Goal: Transaction & Acquisition: Download file/media

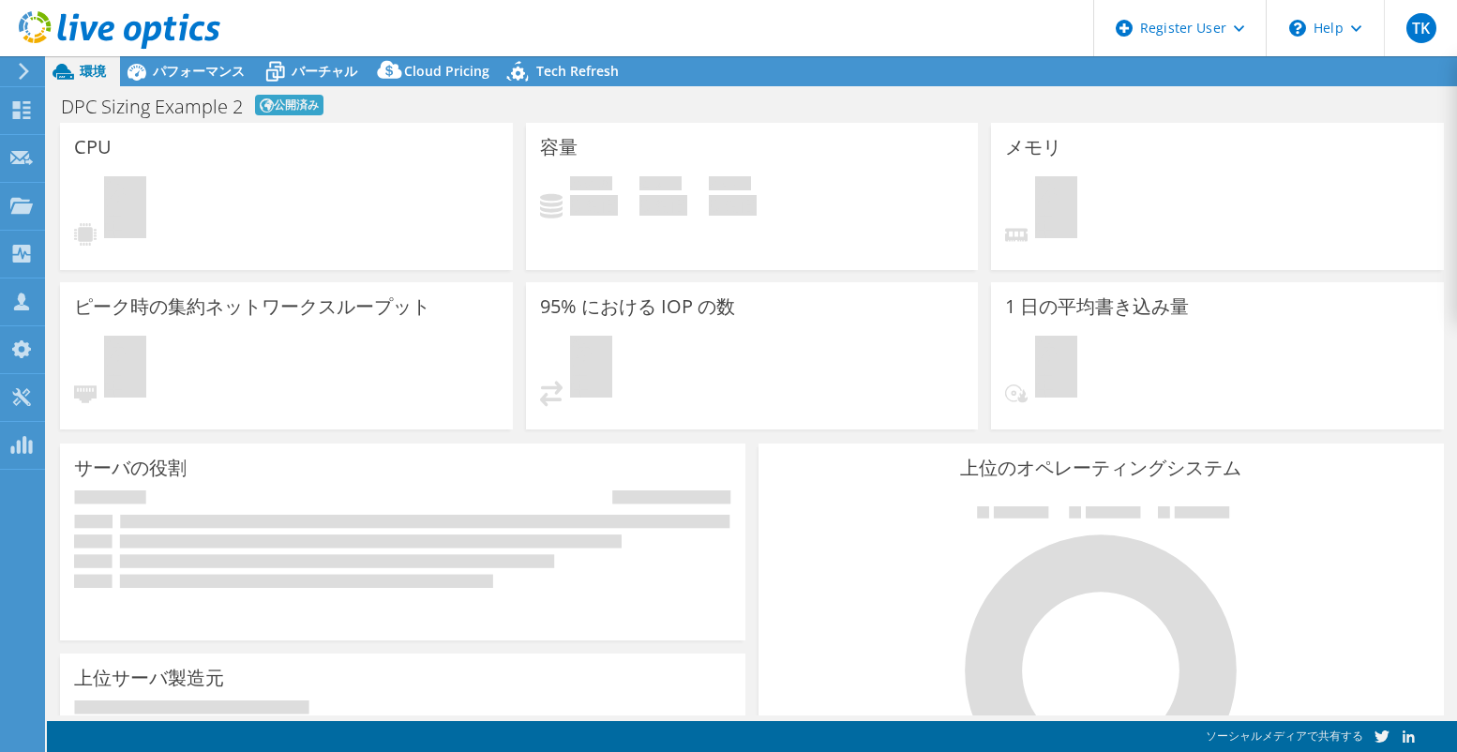
select select "[GEOGRAPHIC_DATA]"
select select "JPY"
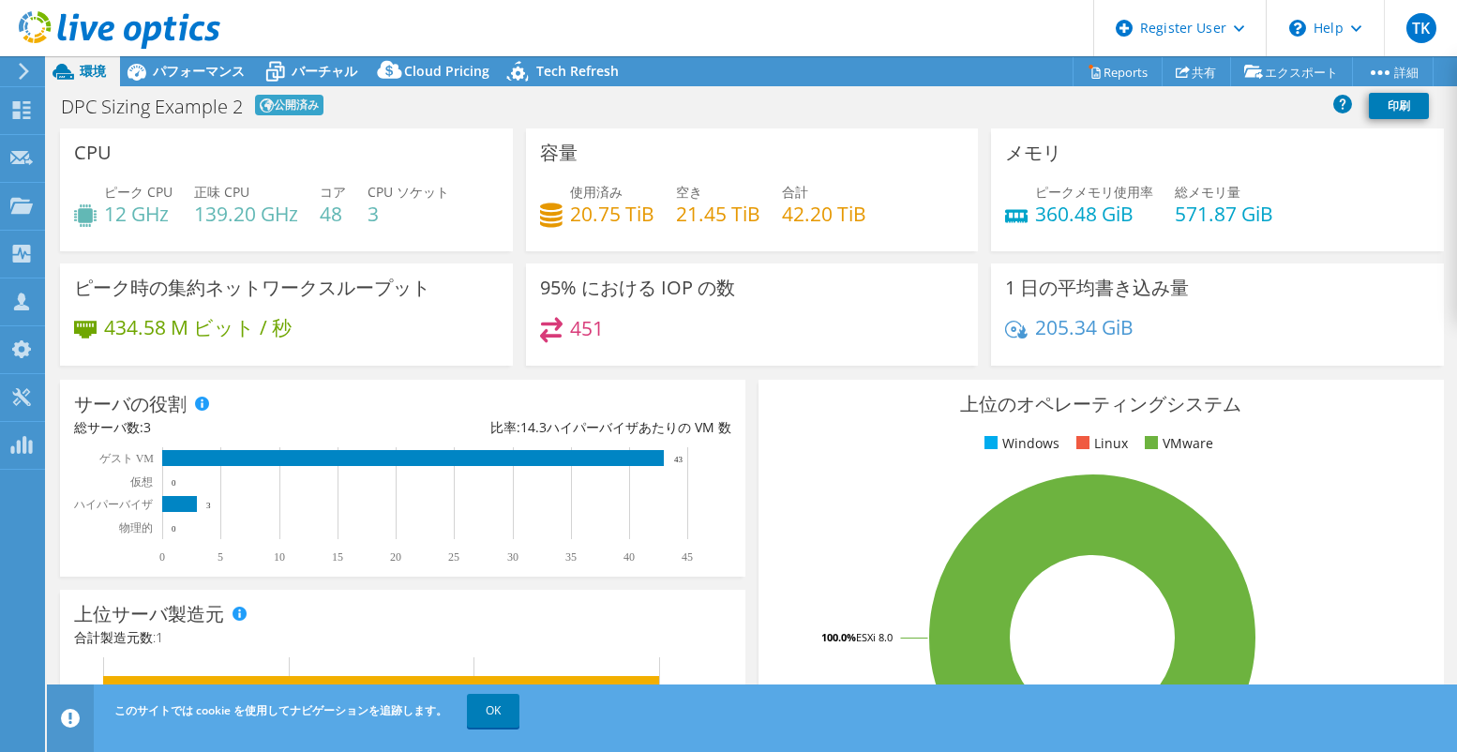
click at [773, 601] on rect at bounding box center [1093, 637] width 640 height 328
click at [759, 621] on div "上位のオペレーティングシステム Windows Linux VMware 100.0% ESXi 8.0" at bounding box center [1101, 604] width 685 height 449
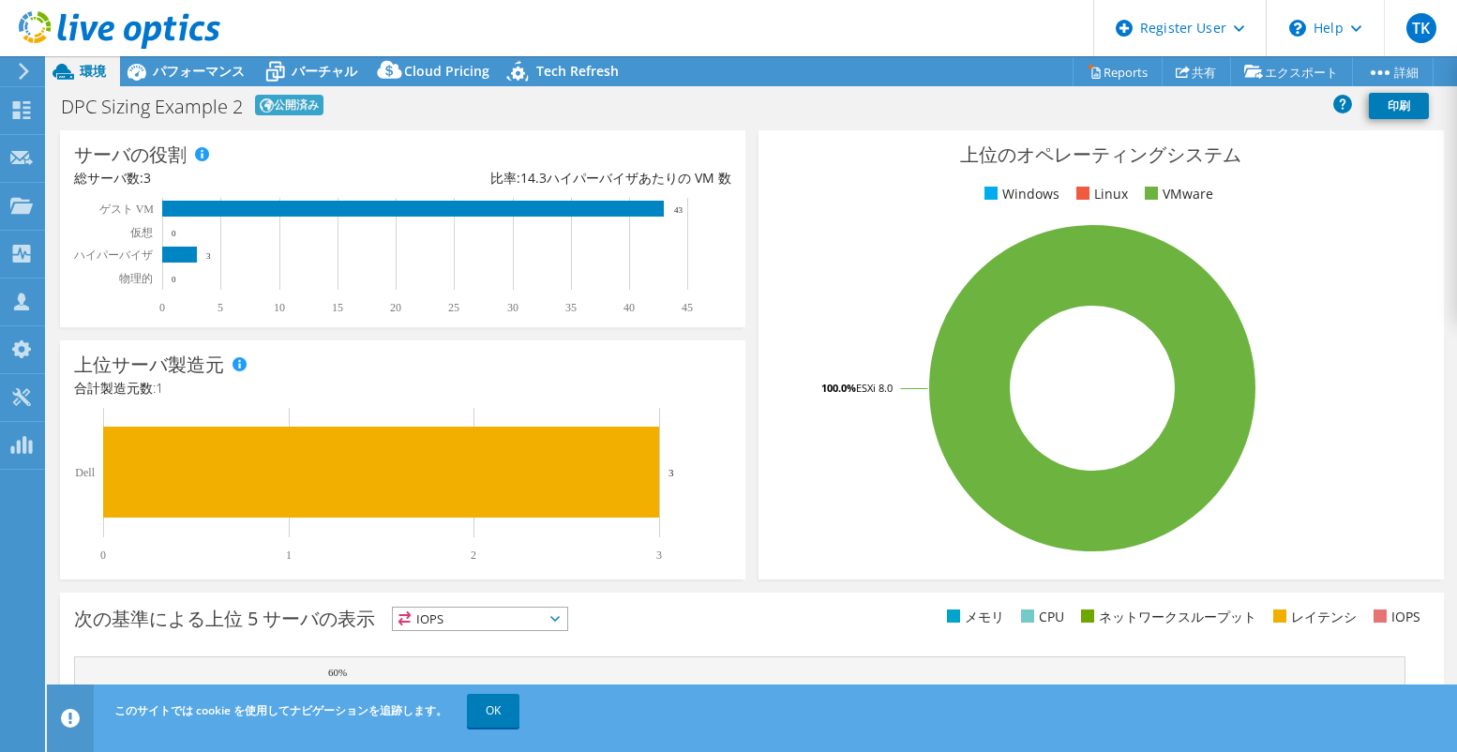
scroll to position [499, 0]
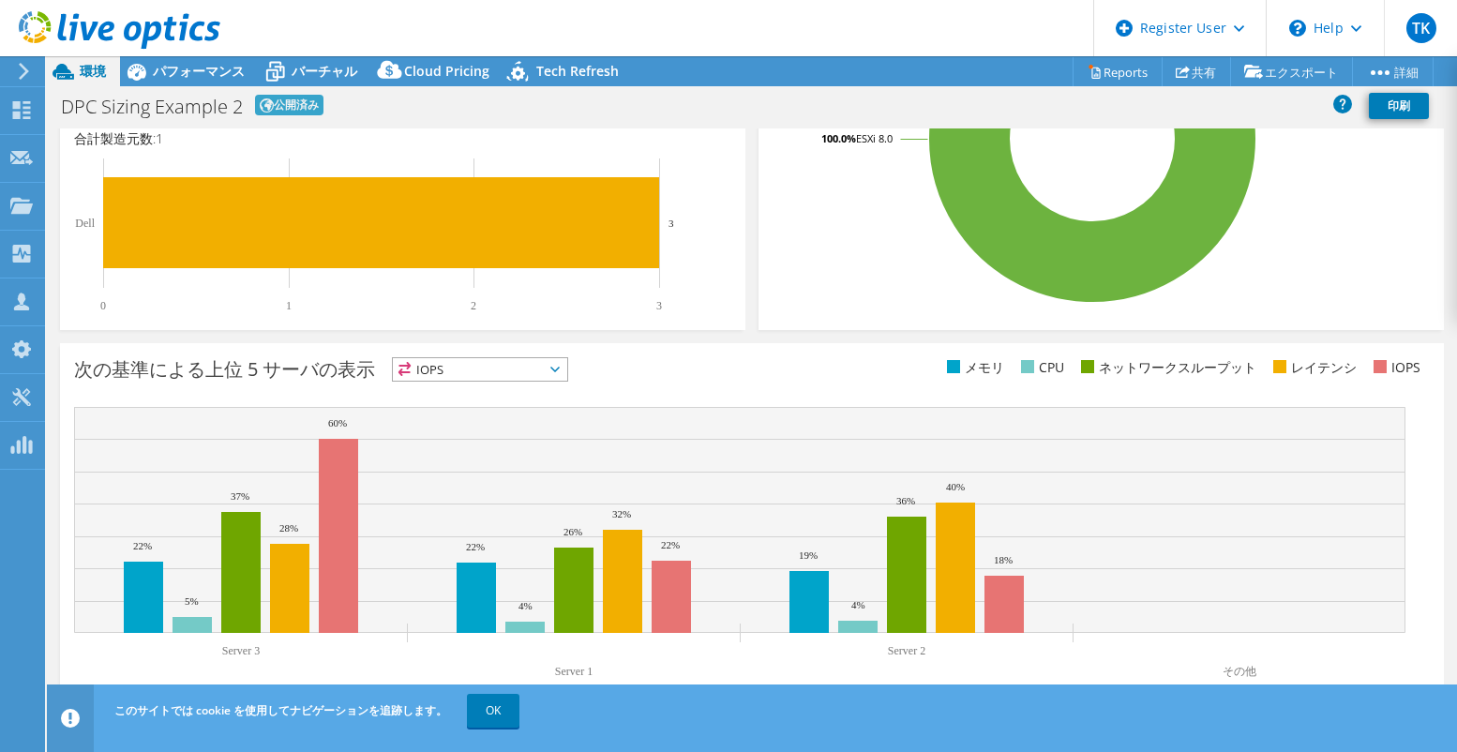
click at [733, 371] on div "次の基準による上位 5 サーバの表示 IOPS IOPS" at bounding box center [413, 372] width 678 height 31
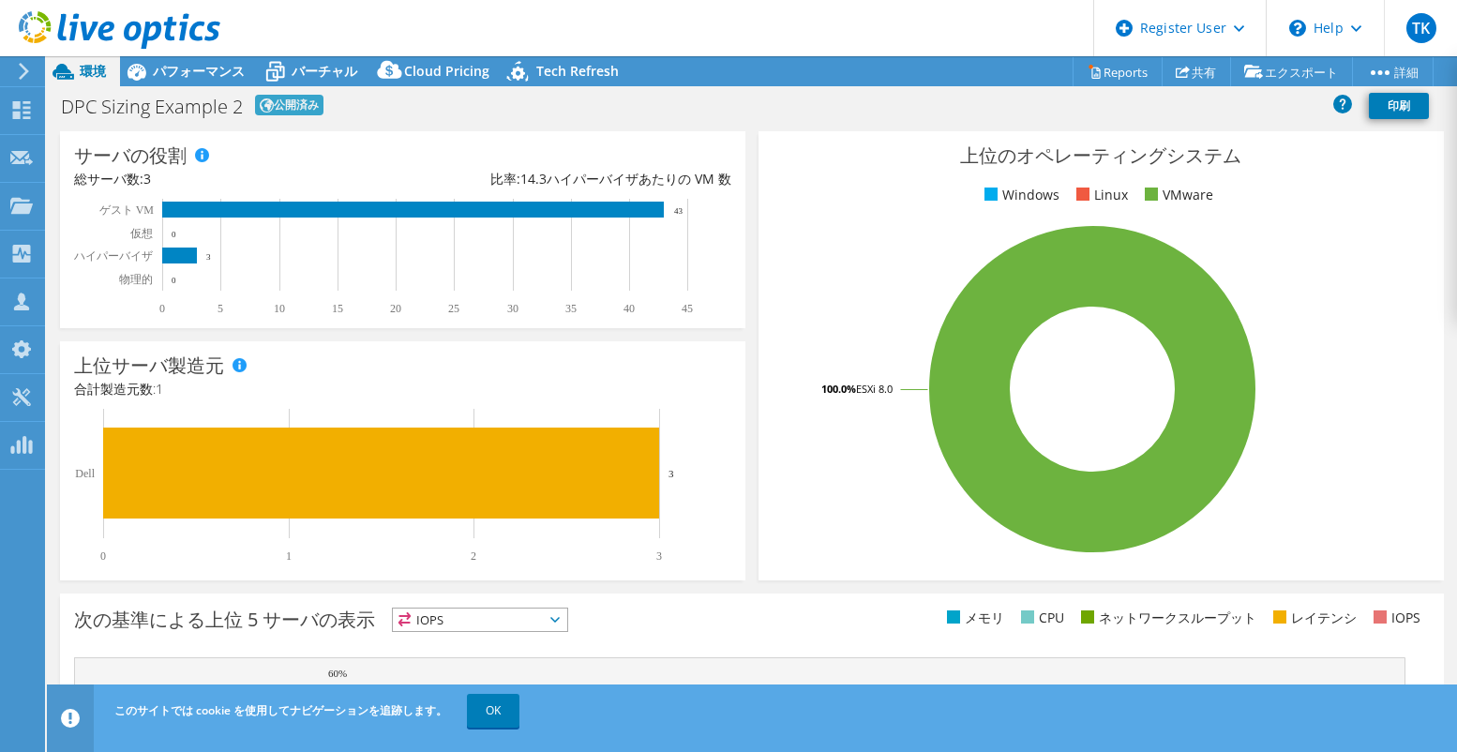
scroll to position [0, 0]
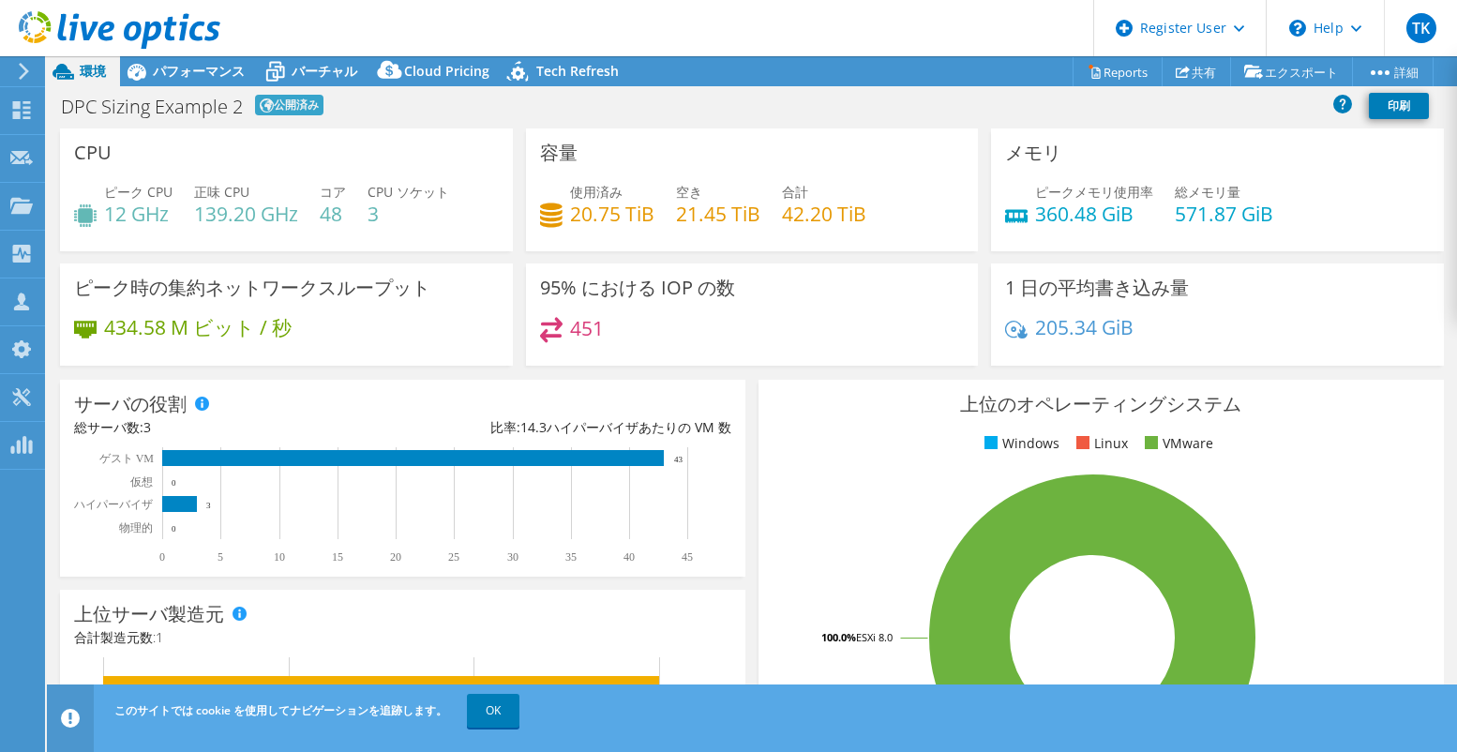
click at [733, 371] on div "95% における IOP の数 451" at bounding box center [752, 320] width 466 height 114
click at [902, 98] on div "DPC Sizing Example 2 公開済み 印刷" at bounding box center [752, 105] width 1410 height 35
click at [168, 79] on span "パフォーマンス" at bounding box center [199, 71] width 92 height 18
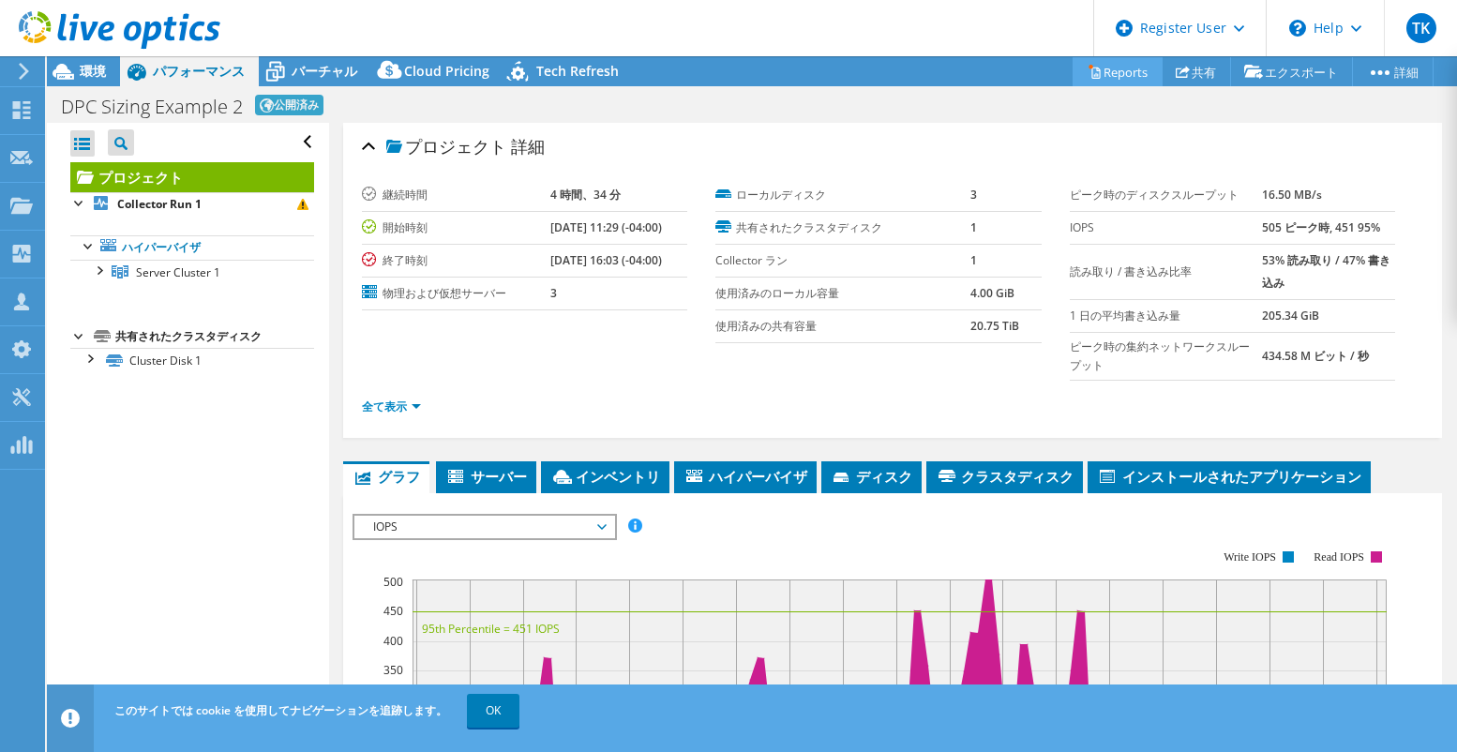
click at [1129, 68] on link "Reports" at bounding box center [1118, 71] width 90 height 29
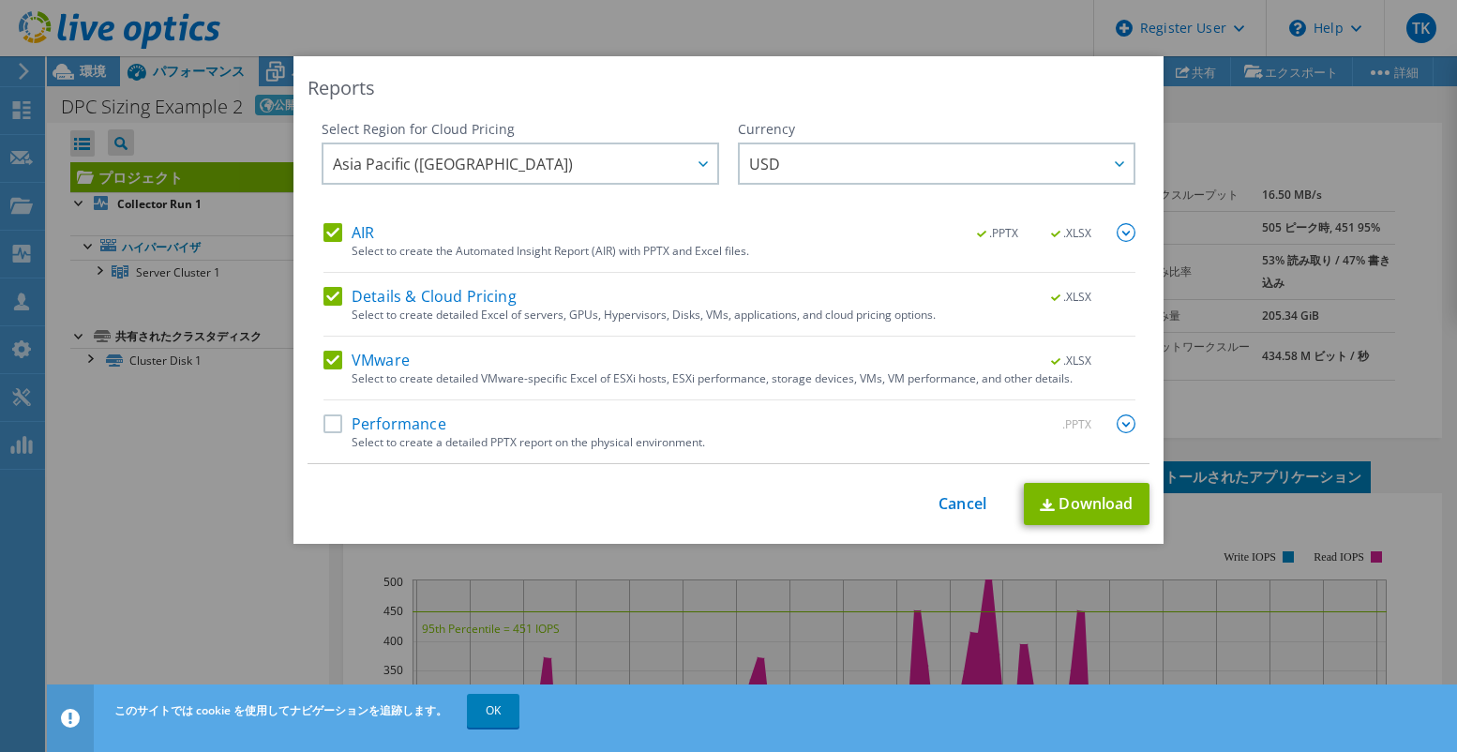
click at [396, 429] on label "Performance" at bounding box center [384, 423] width 123 height 19
click at [0, 0] on input "Performance" at bounding box center [0, 0] width 0 height 0
click at [817, 173] on span "USD" at bounding box center [941, 163] width 384 height 38
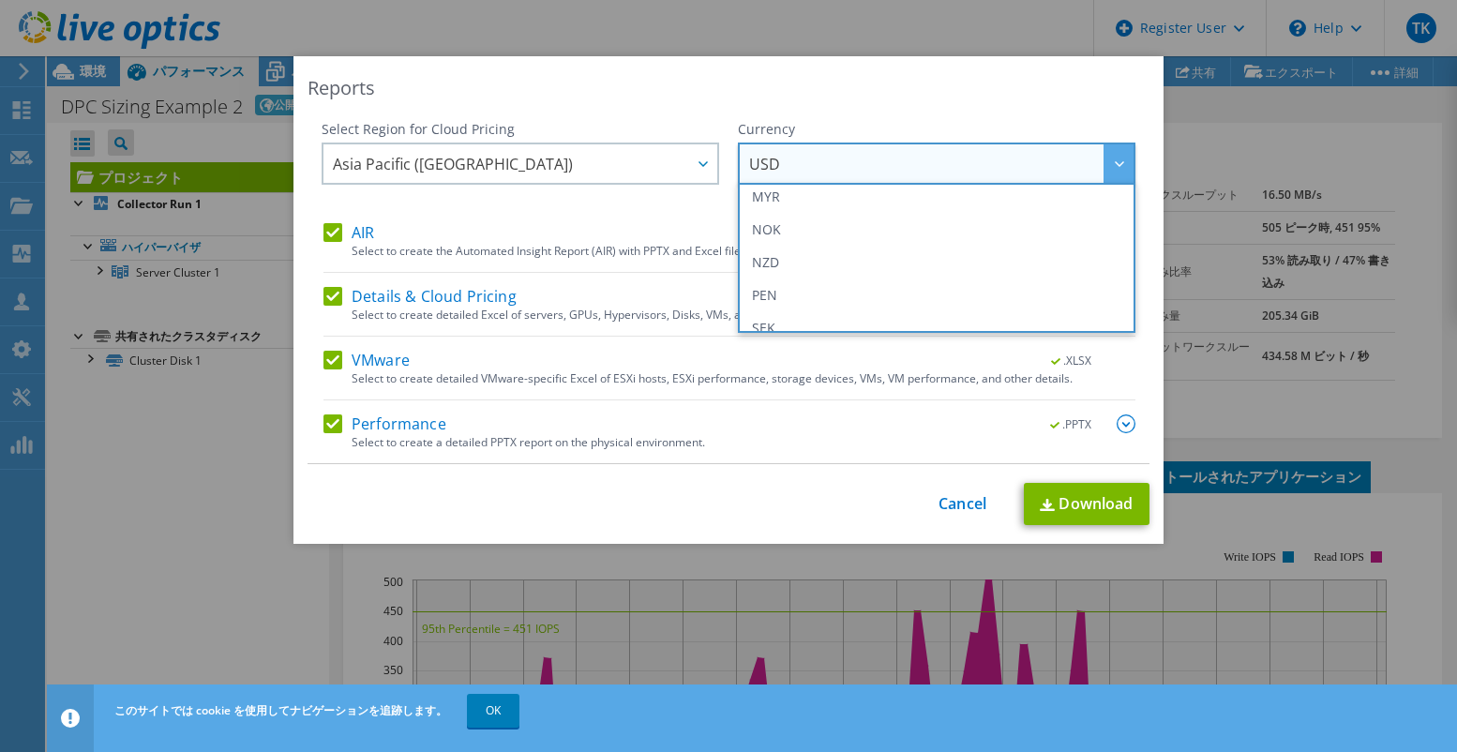
scroll to position [375, 0]
click at [894, 240] on li "JPY" at bounding box center [937, 255] width 388 height 33
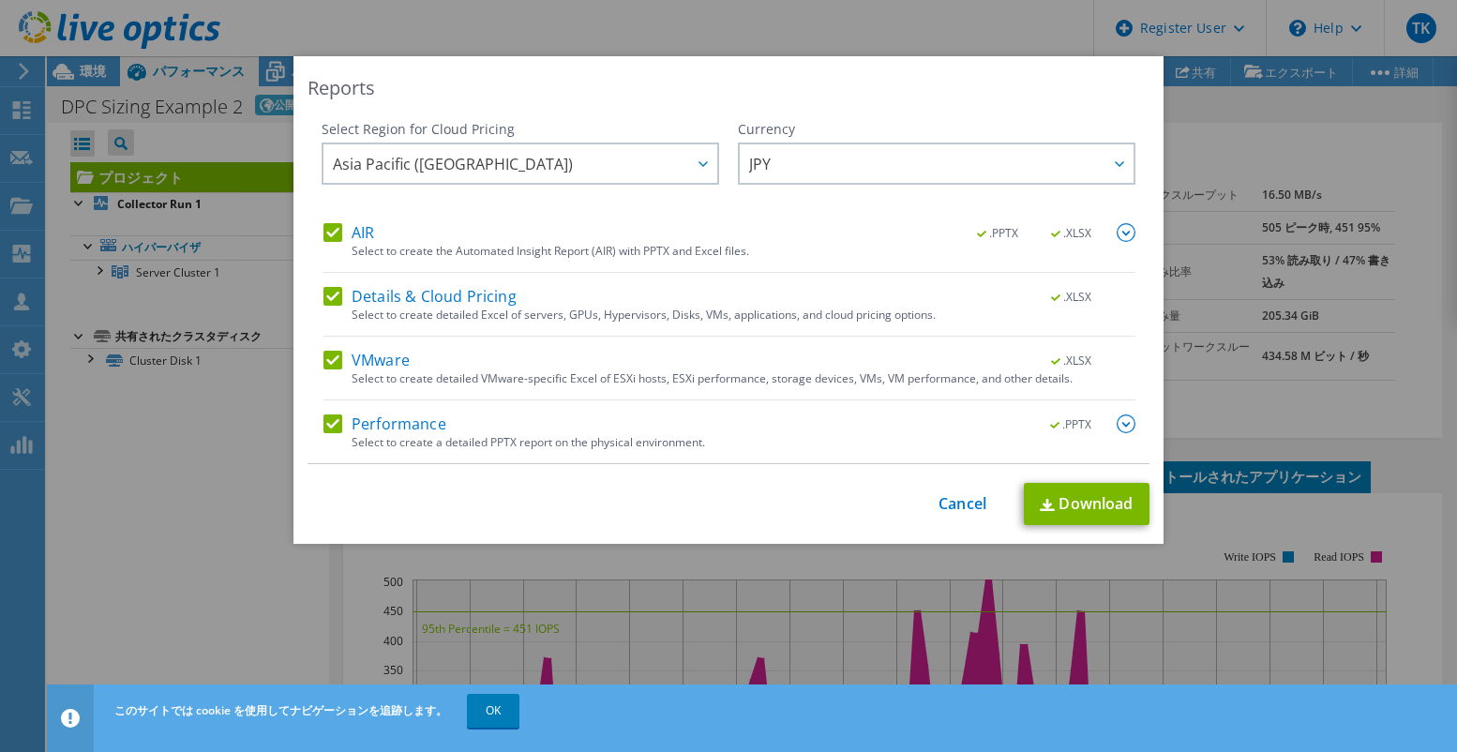
click at [691, 207] on div "Select Region for Cloud Pricing Asia Pacific ([GEOGRAPHIC_DATA]) [GEOGRAPHIC_DA…" at bounding box center [521, 171] width 398 height 103
click at [1107, 503] on link "Download" at bounding box center [1087, 504] width 126 height 42
click at [562, 707] on div "Reports Select Region for Cloud Pricing Asia Pacific ([GEOGRAPHIC_DATA]) [GEOGR…" at bounding box center [728, 376] width 1457 height 752
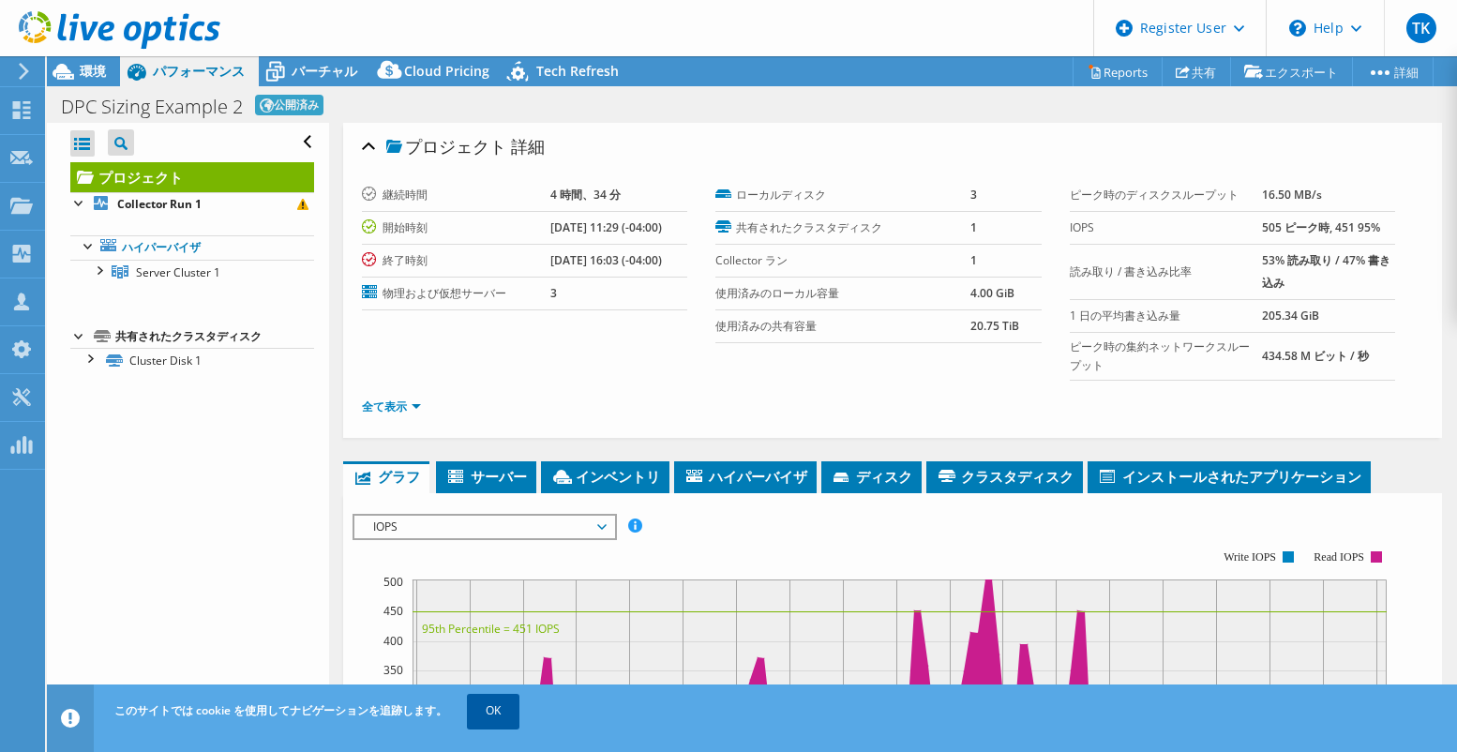
click at [499, 711] on link "OK" at bounding box center [493, 711] width 53 height 34
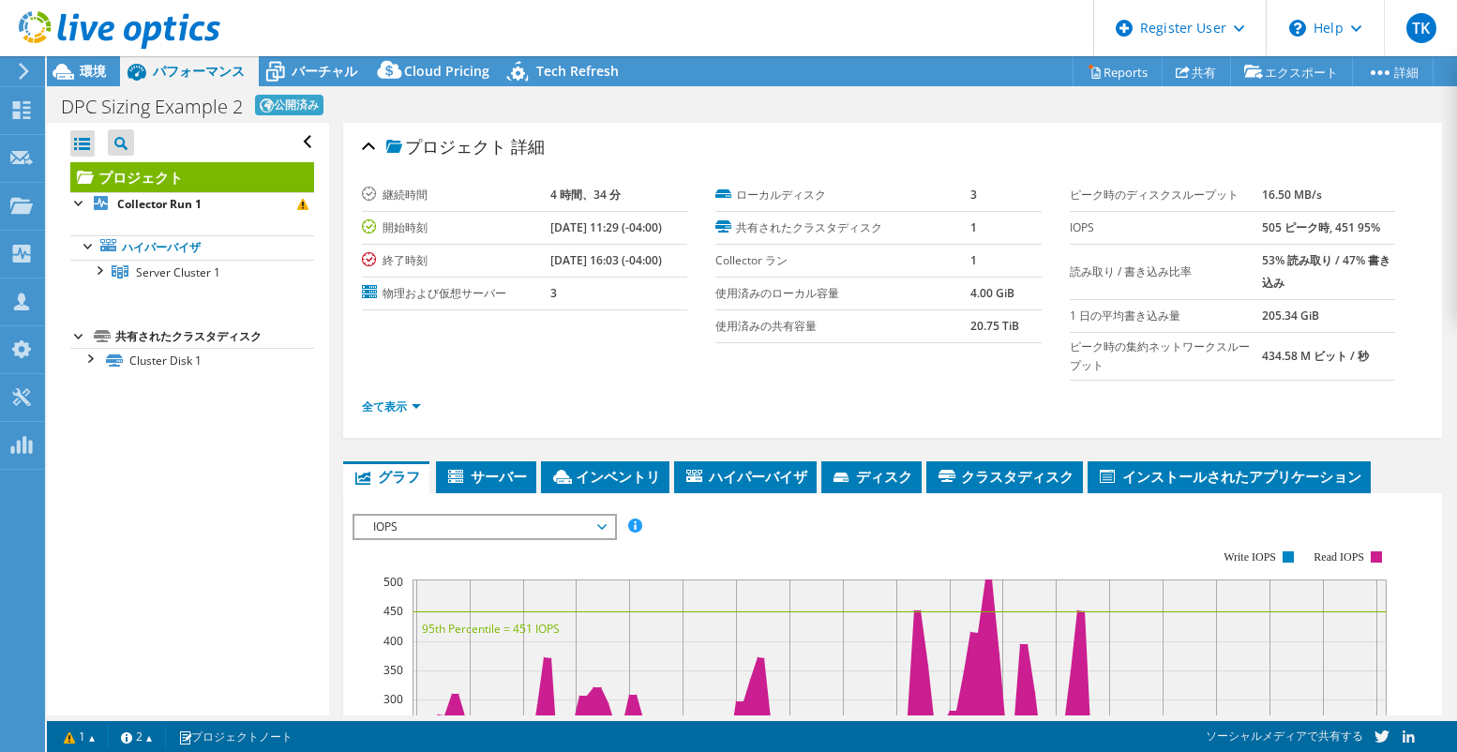
click at [206, 590] on div "すべて開く すべて閉じる プロジェクトツリーフィルタ プロジェクト" at bounding box center [187, 419] width 281 height 593
click at [204, 595] on div "すべて開く すべて閉じる プロジェクトツリーフィルタ プロジェクト" at bounding box center [187, 419] width 281 height 593
click at [300, 591] on div "すべて開く すべて閉じる プロジェクトツリーフィルタ プロジェクト" at bounding box center [187, 419] width 281 height 593
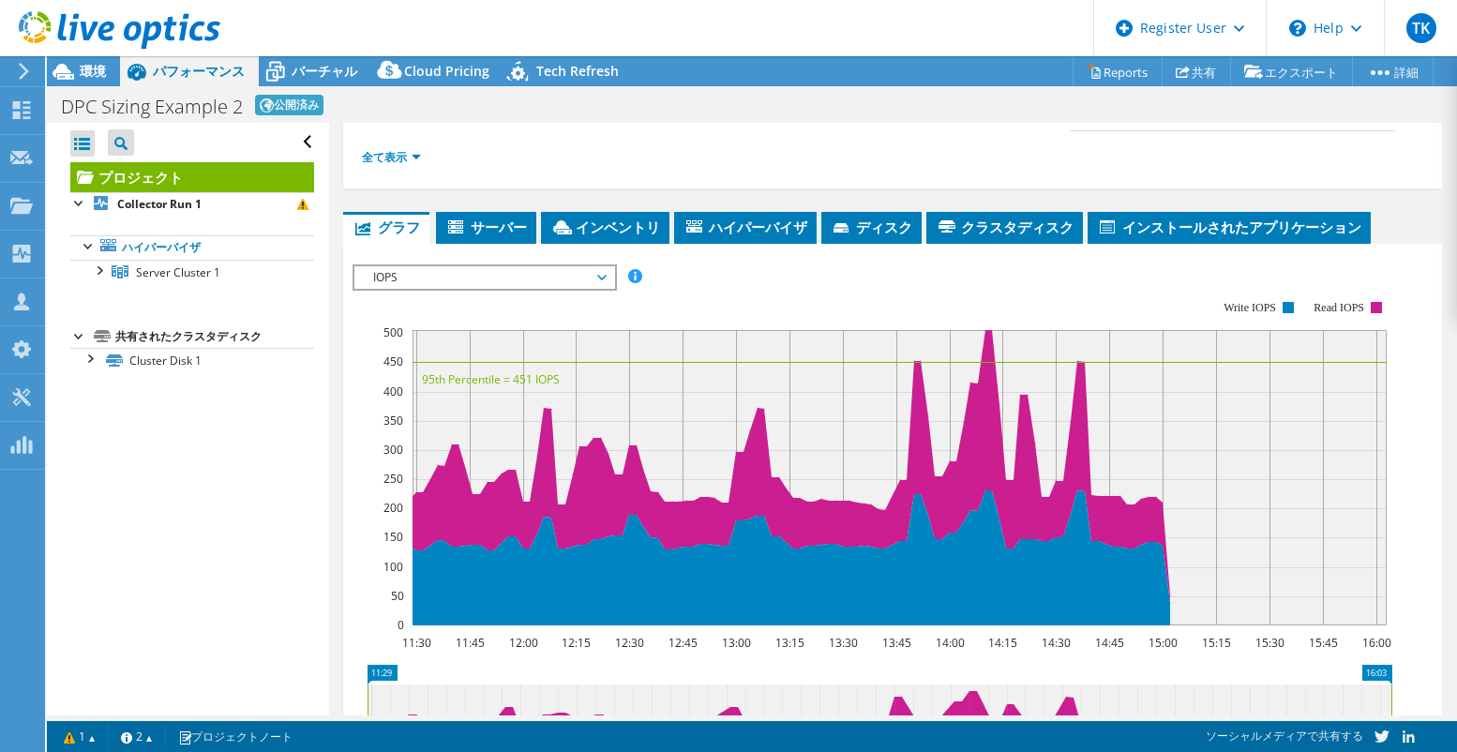
click at [248, 650] on div "すべて開く すべて閉じる プロジェクトツリーフィルタ プロジェクト" at bounding box center [187, 419] width 281 height 593
click at [83, 69] on span "環境" at bounding box center [93, 71] width 26 height 18
